Goal: Check status

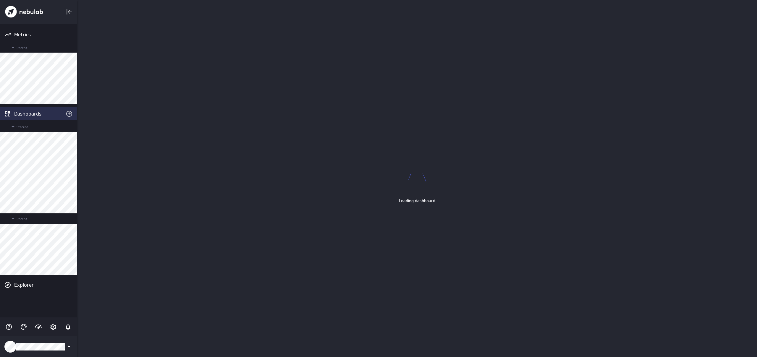
scroll to position [357, 680]
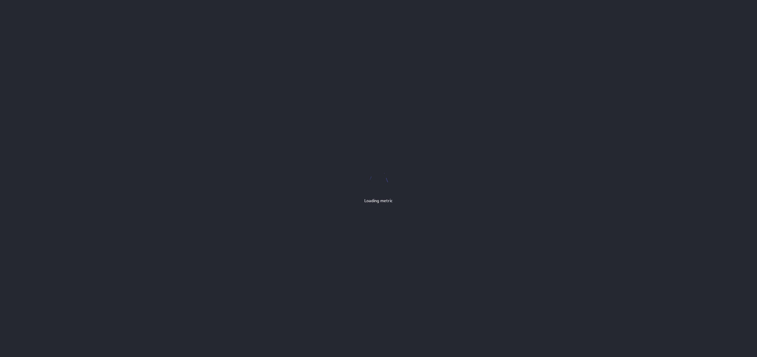
scroll to position [357, 757]
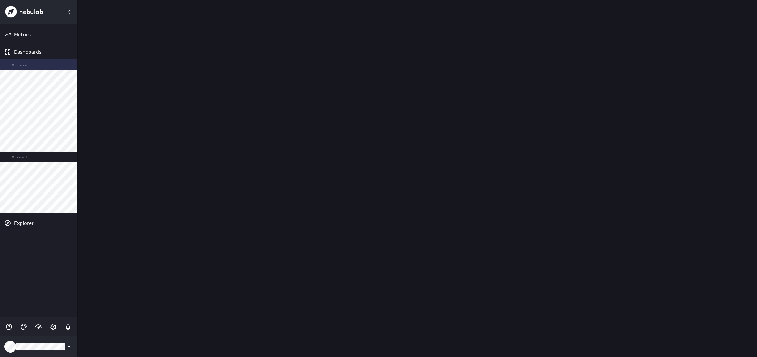
scroll to position [357, 680]
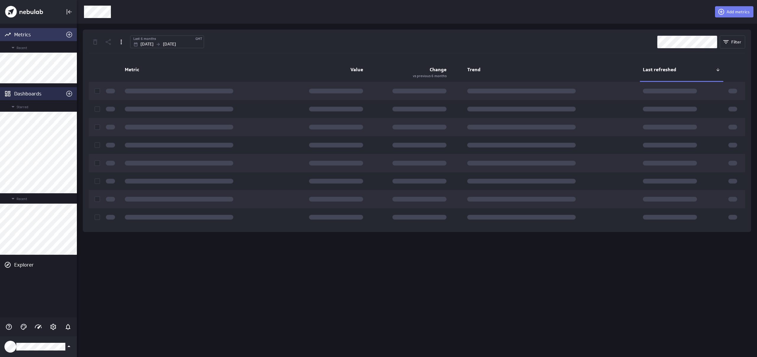
scroll to position [357, 680]
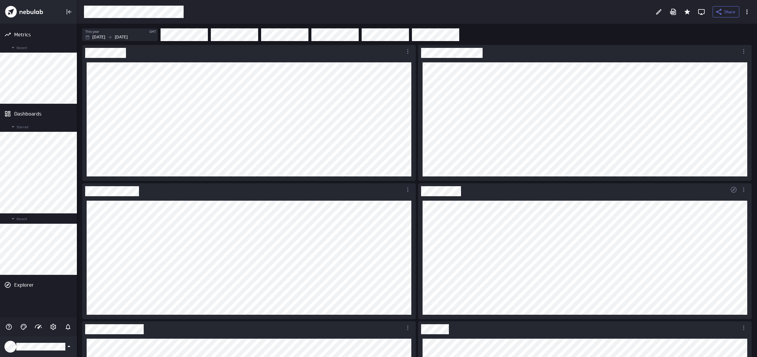
click at [554, 187] on div "Dashboard Widget" at bounding box center [573, 189] width 310 height 13
click at [128, 38] on p "Dec 31 2025" at bounding box center [121, 37] width 13 height 6
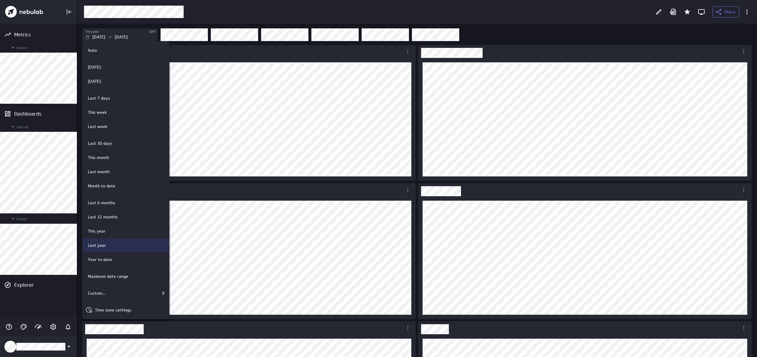
click at [136, 246] on div "Last year" at bounding box center [124, 245] width 79 height 6
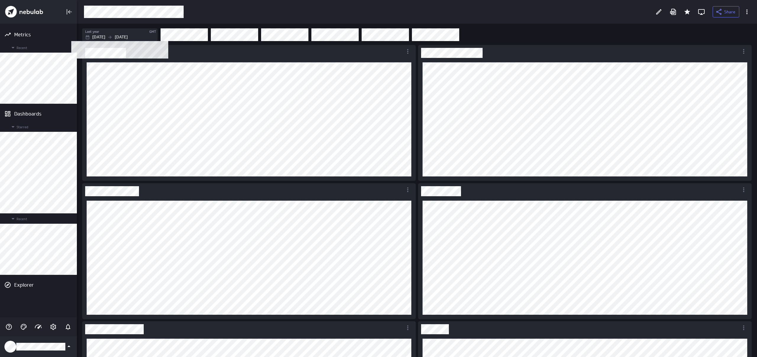
click at [128, 37] on p "Dec 31 2024" at bounding box center [121, 37] width 13 height 6
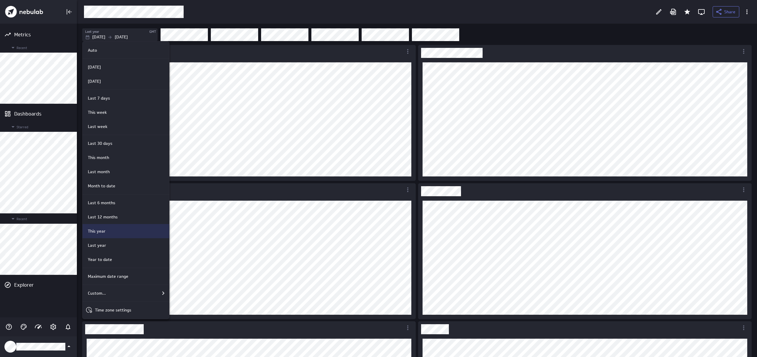
click at [118, 235] on div "This year" at bounding box center [125, 231] width 87 height 14
